Goal: Register for event/course

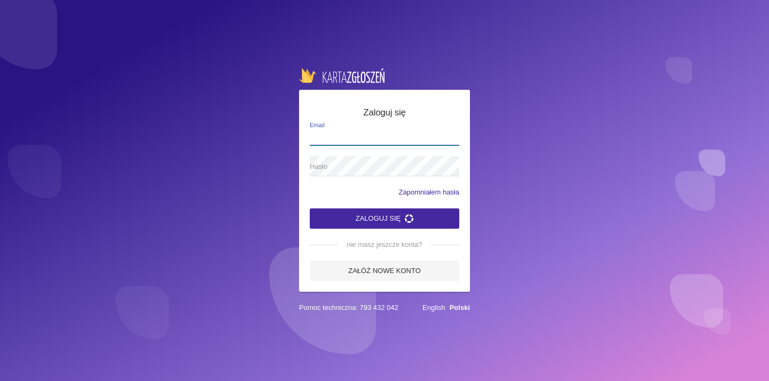
type input "[EMAIL_ADDRESS][DOMAIN_NAME]"
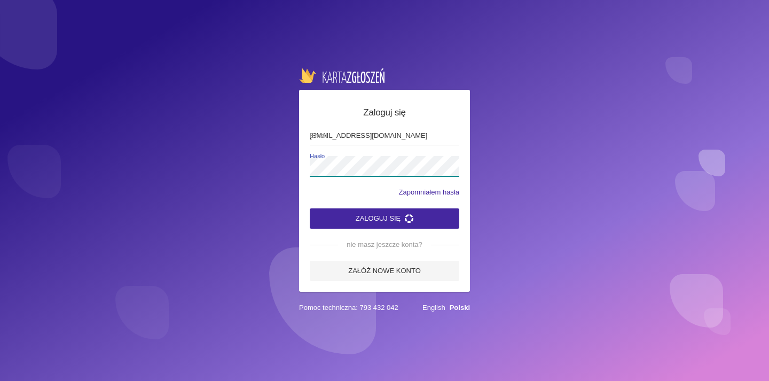
click at [384, 218] on button "Zaloguj się" at bounding box center [385, 218] width 150 height 20
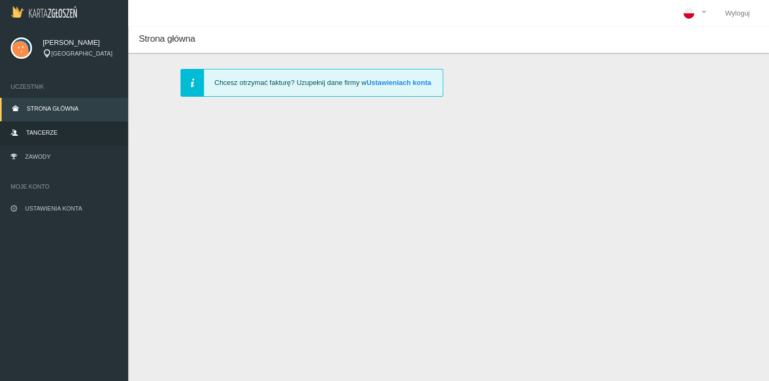
click at [77, 138] on link "Tancerze" at bounding box center [64, 133] width 128 height 23
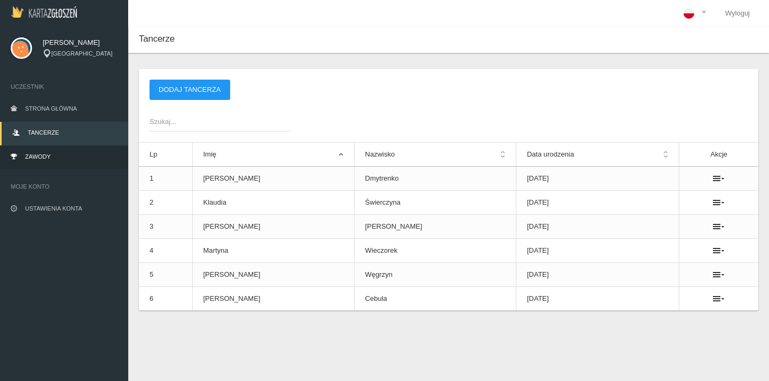
click at [70, 161] on link "Zawody" at bounding box center [64, 157] width 128 height 23
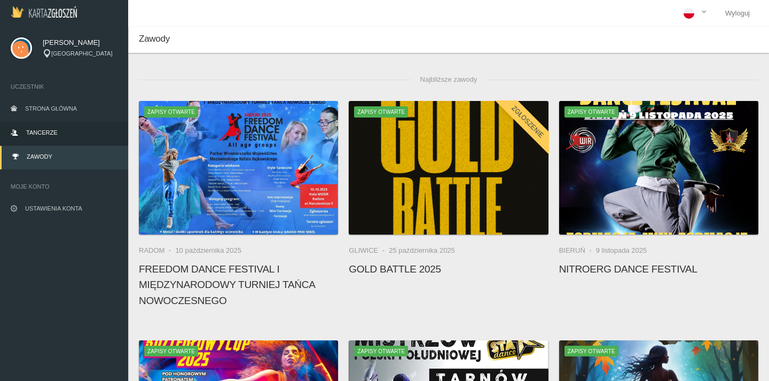
click at [69, 133] on link "Tancerze" at bounding box center [64, 133] width 128 height 23
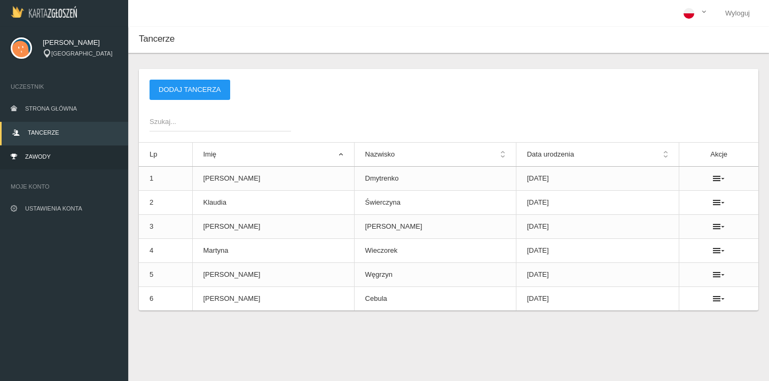
click at [54, 154] on link "Zawody" at bounding box center [64, 157] width 128 height 23
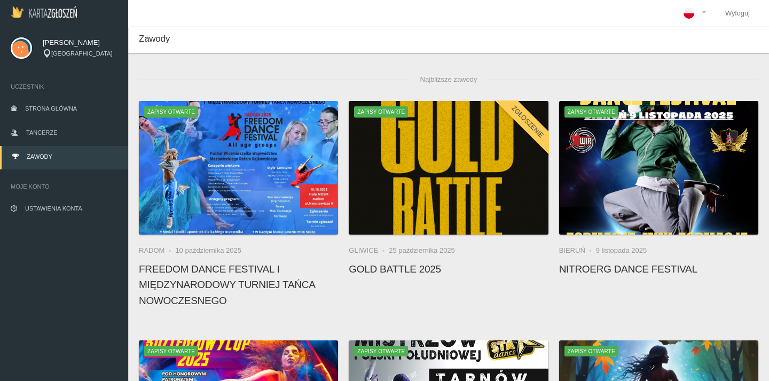
click at [410, 234] on app-competition-card "Zapisy otwarte Zgłoszenie Gliwice [DATE] Gold Battle 2025" at bounding box center [448, 191] width 199 height 181
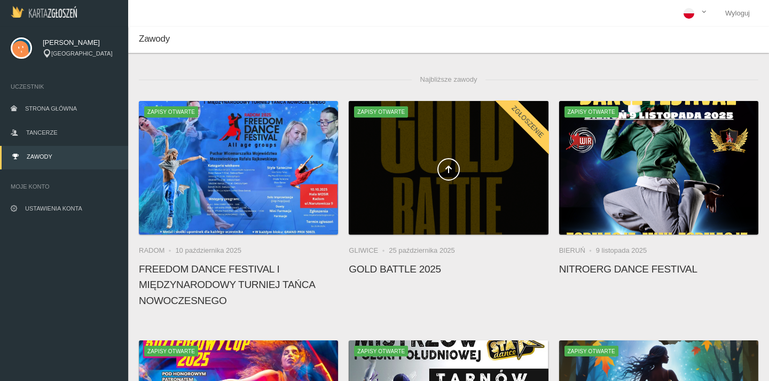
click at [439, 207] on div at bounding box center [448, 167] width 199 height 133
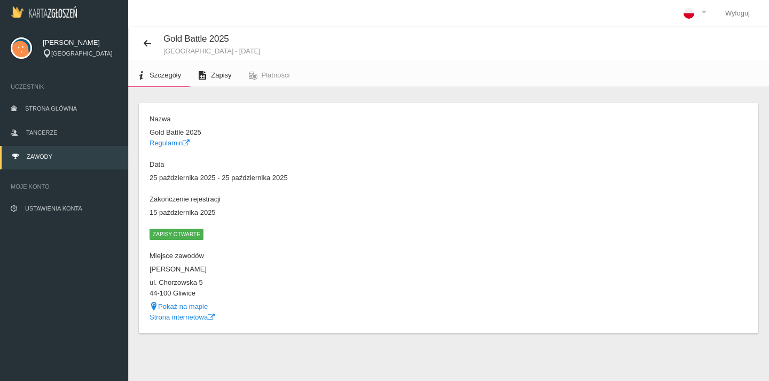
click at [224, 69] on link "Zapisy" at bounding box center [215, 75] width 50 height 23
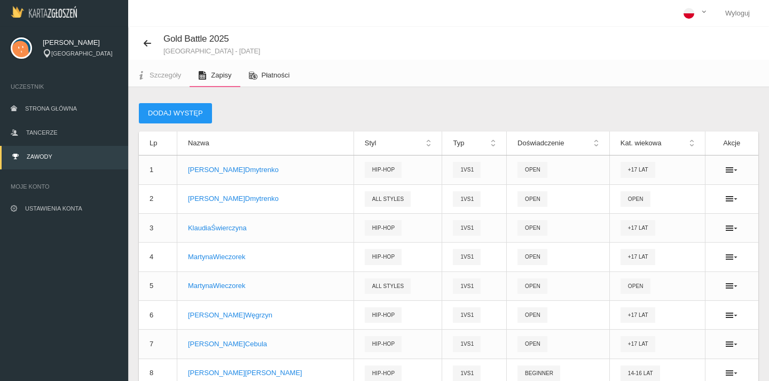
click at [274, 75] on span "Płatności" at bounding box center [276, 75] width 28 height 8
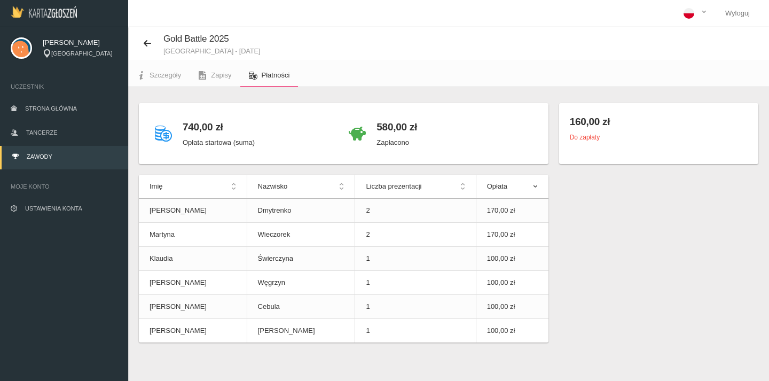
click at [190, 127] on h4 "740,00 zł" at bounding box center [219, 126] width 72 height 15
click at [223, 75] on span "Zapisy" at bounding box center [221, 75] width 20 height 8
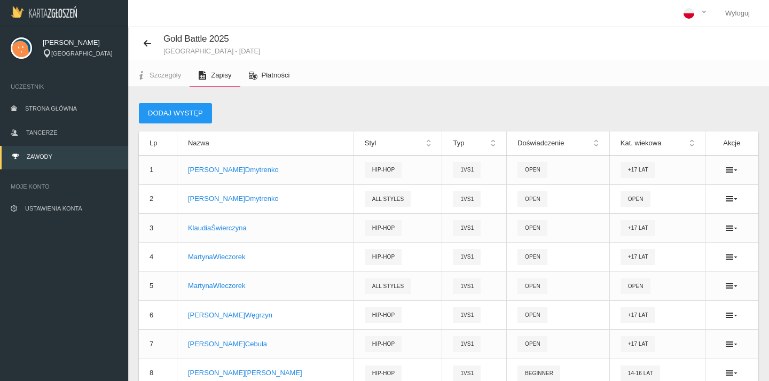
click at [270, 73] on span "Płatności" at bounding box center [276, 75] width 28 height 8
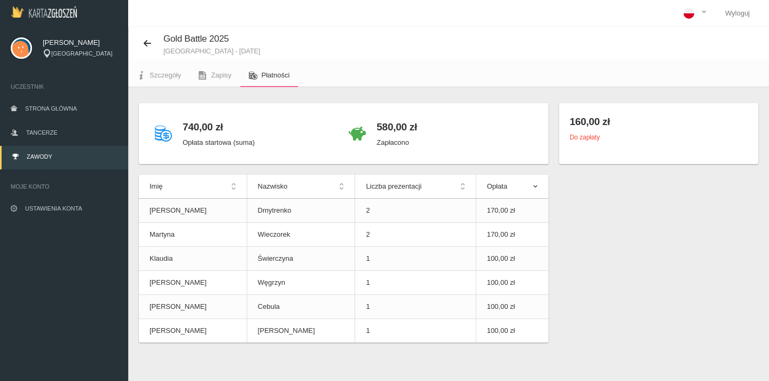
click at [516, 57] on div "Gold Battle 2025 [GEOGRAPHIC_DATA] - [DATE]" at bounding box center [448, 43] width 641 height 33
drag, startPoint x: 611, startPoint y: 252, endPoint x: 608, endPoint y: 230, distance: 22.2
click at [608, 234] on div "740,00 zł Opłata startowa (suma) 580,00 zł Zapłacono Imię Nazwisko Liczba preze…" at bounding box center [448, 228] width 630 height 250
click at [592, 61] on ul "Szczegóły Zapisy Płatności" at bounding box center [448, 73] width 641 height 27
click at [752, 13] on link "Wyloguj" at bounding box center [738, 13] width 42 height 27
